Goal: Task Accomplishment & Management: Manage account settings

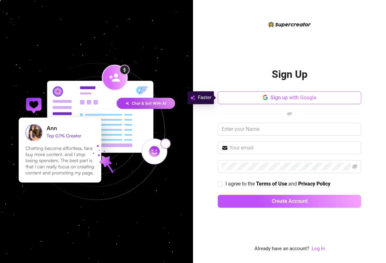
click at [287, 98] on span "Sign up with Google" at bounding box center [294, 98] width 46 height 6
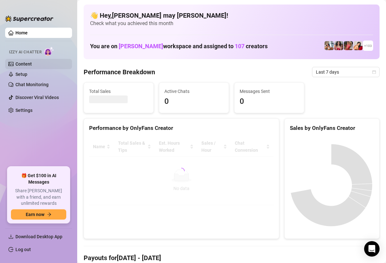
click at [32, 63] on link "Content" at bounding box center [23, 63] width 16 height 5
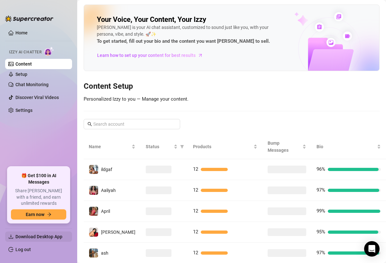
click at [46, 236] on span "Download Desktop App" at bounding box center [38, 236] width 47 height 5
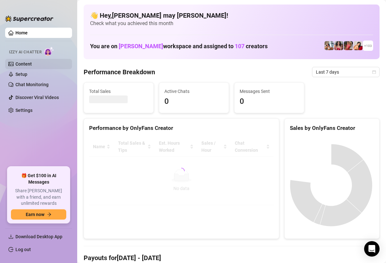
click at [30, 64] on link "Content" at bounding box center [23, 63] width 16 height 5
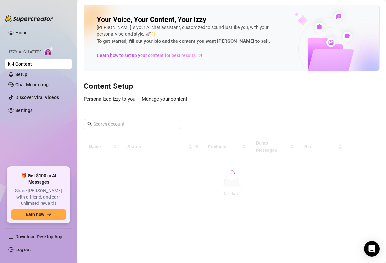
click at [255, 92] on div "Your Voice, Your Content, Your [PERSON_NAME] is your AI chat assistant, customi…" at bounding box center [232, 109] width 296 height 208
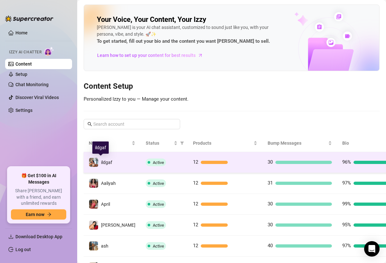
click at [107, 162] on span "ildgaf" at bounding box center [106, 162] width 11 height 5
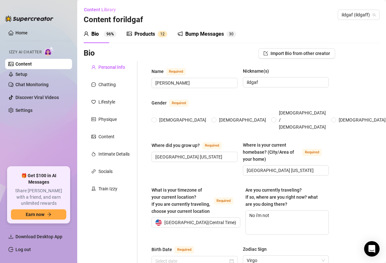
radio input "true"
type input "[DATE]"
click at [154, 33] on div "Products" at bounding box center [144, 34] width 21 height 8
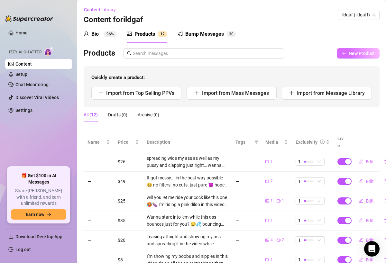
click at [343, 54] on button "New Product" at bounding box center [358, 53] width 43 height 10
type textarea "Type your message here..."
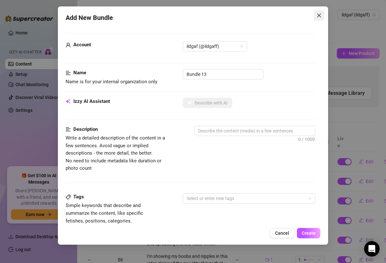
click at [317, 14] on icon "close" at bounding box center [319, 15] width 5 height 5
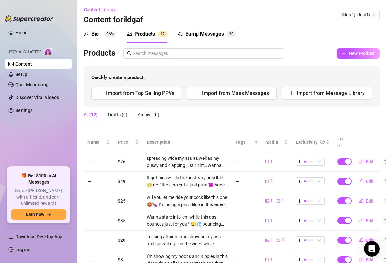
click at [98, 39] on div "Bio 96%" at bounding box center [100, 34] width 33 height 18
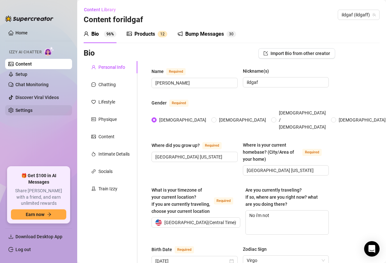
click at [28, 112] on link "Settings" at bounding box center [23, 110] width 17 height 5
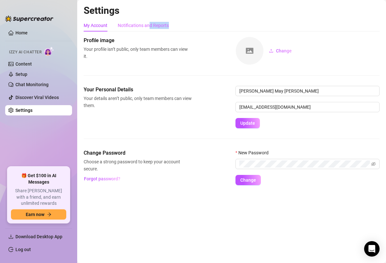
click at [150, 28] on div "Notifications and Reports" at bounding box center [143, 25] width 51 height 12
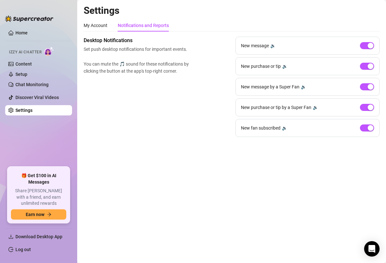
click at [143, 25] on div "Notifications and Reports" at bounding box center [143, 25] width 51 height 7
click at [160, 147] on main "Settings My Account Notifications and Reports Profile image Your profile isn’t …" at bounding box center [231, 131] width 309 height 263
